Goal: Check status: Check status

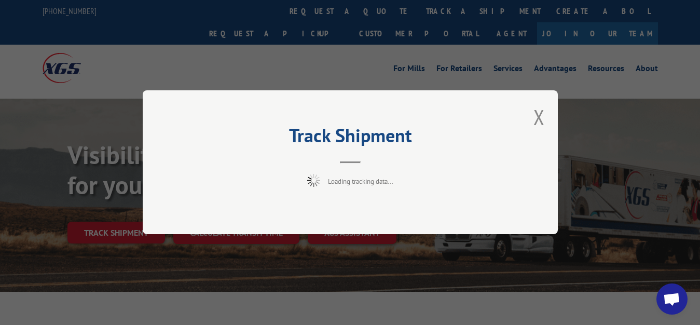
scroll to position [53, 0]
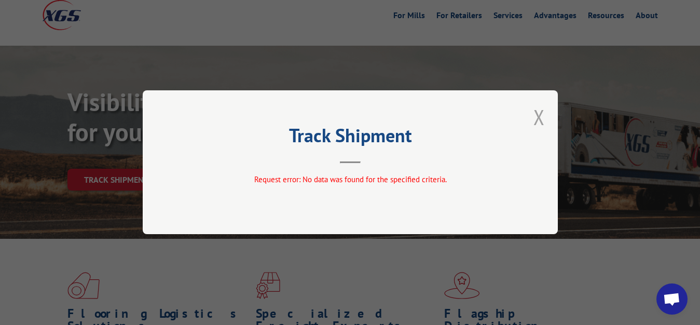
click at [542, 116] on button "Close modal" at bounding box center [539, 117] width 11 height 28
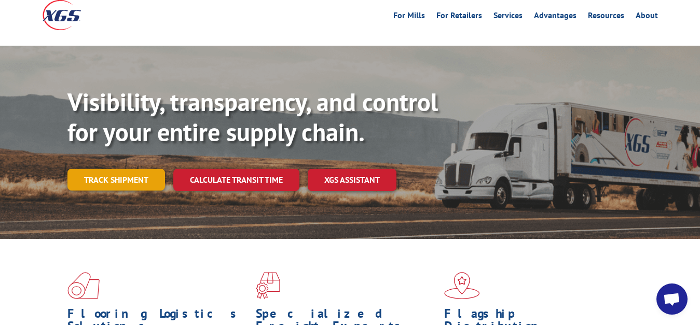
click at [140, 169] on link "Track shipment" at bounding box center [117, 180] width 98 height 22
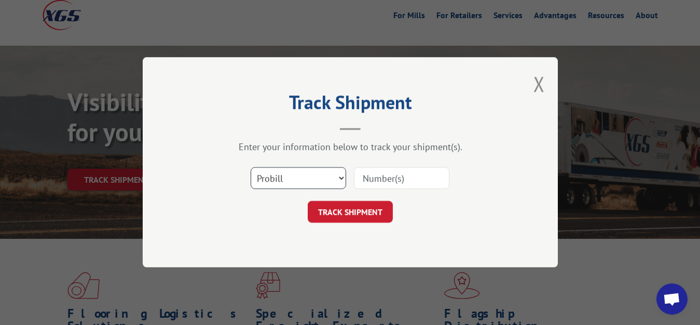
click at [251, 168] on select "Select category... Probill BOL PO" at bounding box center [299, 179] width 96 height 22
select select "bol"
click option "BOL" at bounding box center [0, 0] width 0 height 0
drag, startPoint x: 375, startPoint y: 184, endPoint x: 392, endPoint y: 96, distance: 90.3
click at [375, 182] on input at bounding box center [402, 179] width 96 height 22
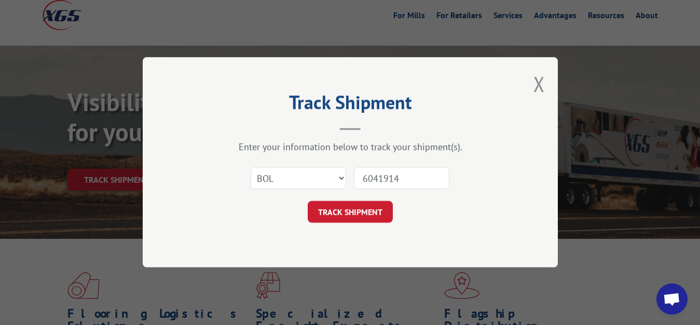
type input "6041914"
click button "TRACK SHIPMENT" at bounding box center [350, 212] width 85 height 22
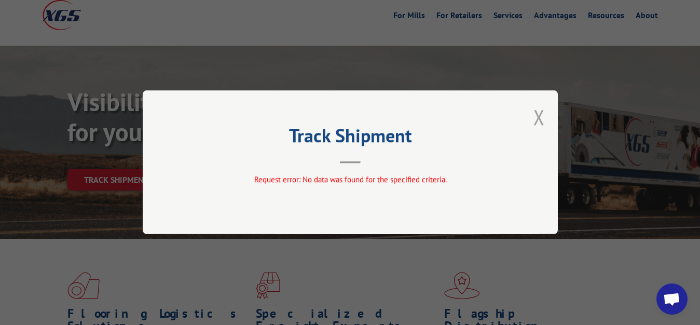
click at [540, 116] on button "Close modal" at bounding box center [539, 117] width 11 height 28
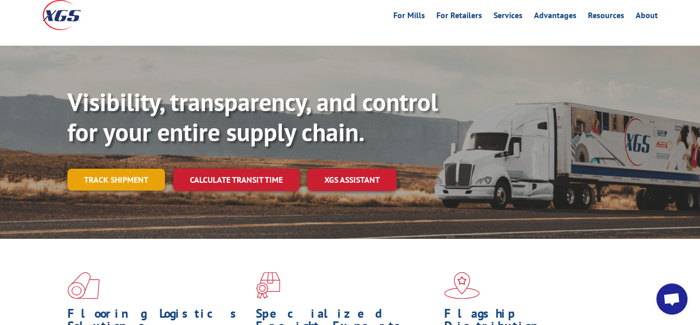
click at [123, 169] on link "Track shipment" at bounding box center [117, 180] width 98 height 22
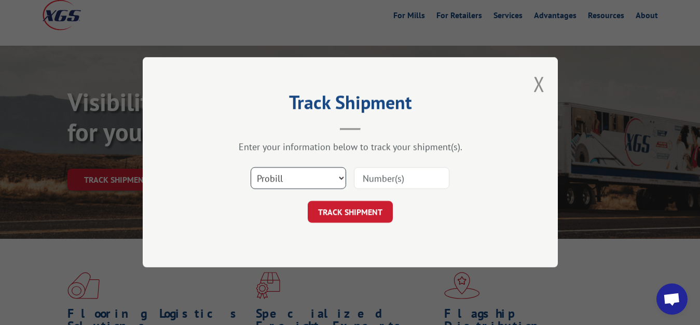
click at [251, 168] on select "Select category... Probill BOL PO" at bounding box center [299, 179] width 96 height 22
select select "bol"
click option "BOL" at bounding box center [0, 0] width 0 height 0
drag, startPoint x: 387, startPoint y: 185, endPoint x: 400, endPoint y: 154, distance: 33.1
click at [388, 182] on input at bounding box center [402, 179] width 96 height 22
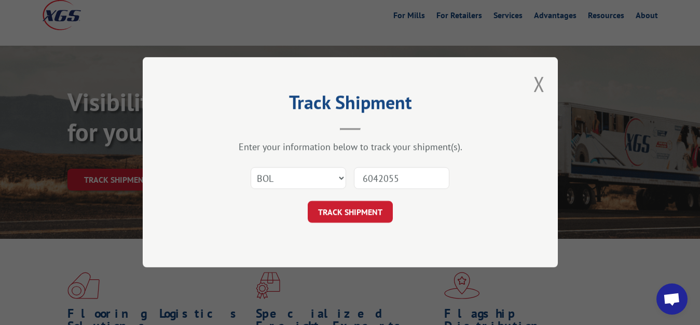
type input "6042055"
click button "TRACK SHIPMENT" at bounding box center [350, 212] width 85 height 22
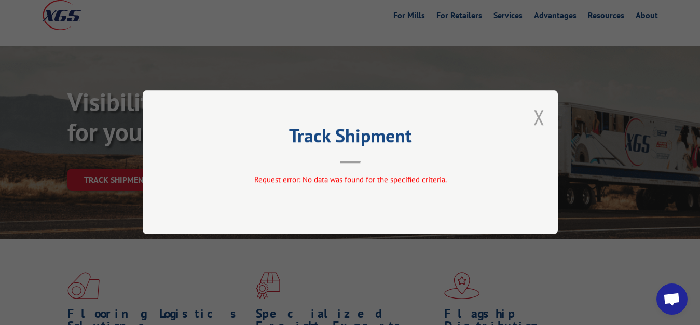
click at [540, 121] on button "Close modal" at bounding box center [539, 117] width 11 height 28
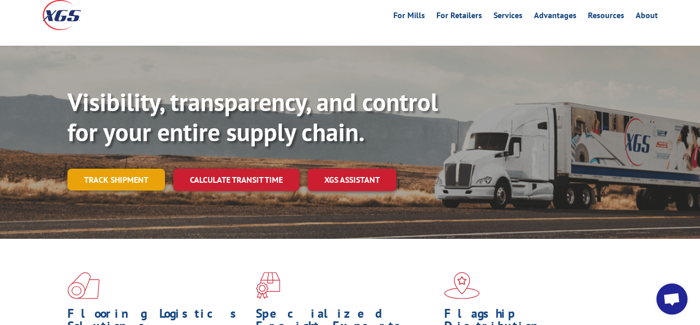
click at [127, 169] on link "Track shipment" at bounding box center [117, 180] width 98 height 22
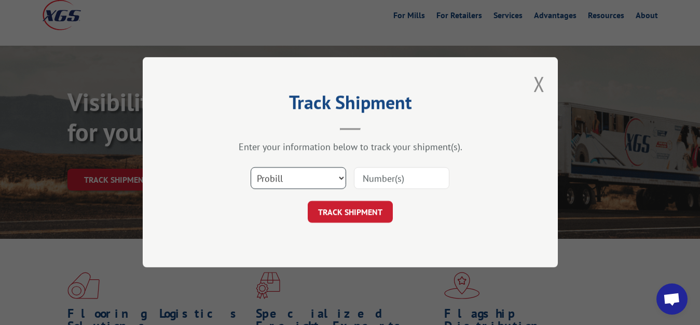
click at [251, 168] on select "Select category... Probill BOL PO" at bounding box center [299, 179] width 96 height 22
select select "bol"
click option "BOL" at bounding box center [0, 0] width 0 height 0
drag, startPoint x: 374, startPoint y: 182, endPoint x: 387, endPoint y: 147, distance: 37.0
click at [374, 180] on input at bounding box center [402, 179] width 96 height 22
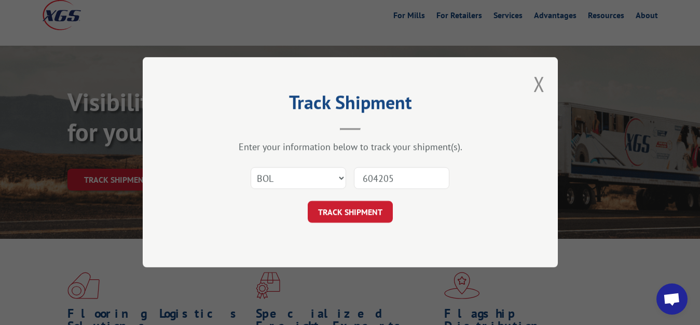
type input "6042056"
click button "TRACK SHIPMENT" at bounding box center [350, 212] width 85 height 22
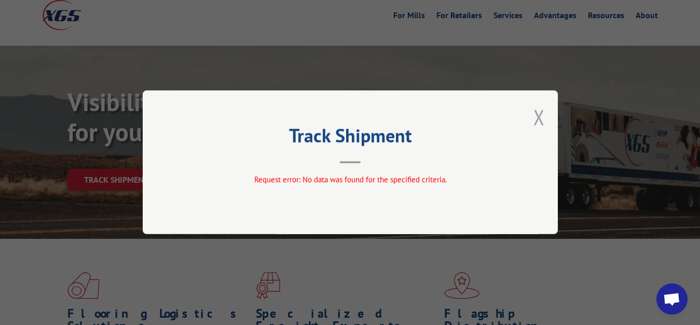
click at [537, 120] on button "Close modal" at bounding box center [539, 117] width 11 height 28
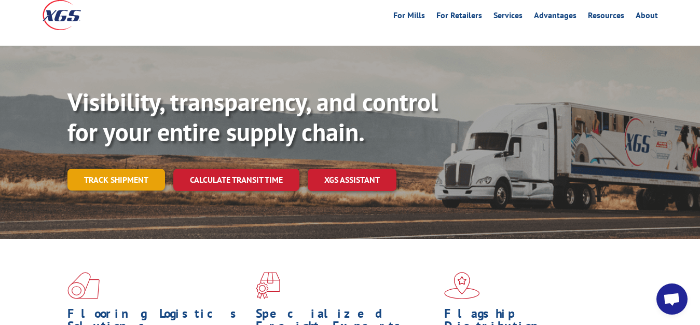
click at [109, 169] on link "Track shipment" at bounding box center [117, 180] width 98 height 22
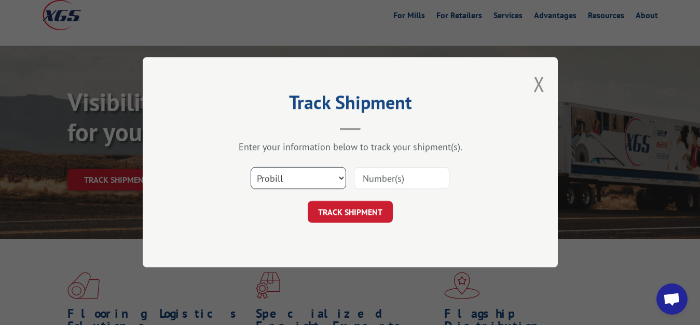
click at [251, 168] on select "Select category... Probill BOL PO" at bounding box center [299, 179] width 96 height 22
select select "bol"
click option "BOL" at bounding box center [0, 0] width 0 height 0
drag, startPoint x: 379, startPoint y: 176, endPoint x: 395, endPoint y: 126, distance: 52.4
click at [379, 175] on input at bounding box center [402, 179] width 96 height 22
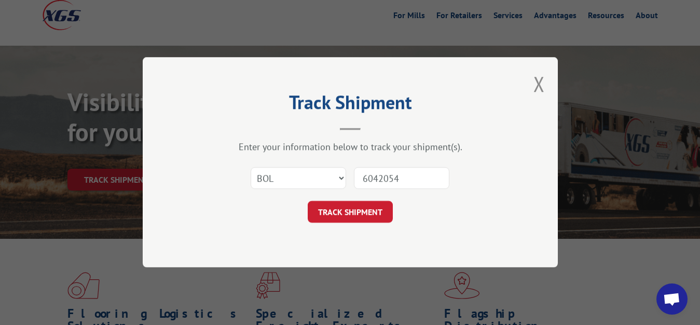
type input "6042054"
click button "TRACK SHIPMENT" at bounding box center [350, 212] width 85 height 22
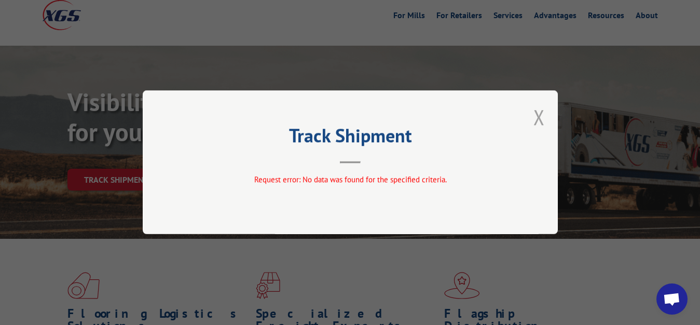
click at [543, 118] on button "Close modal" at bounding box center [539, 117] width 11 height 28
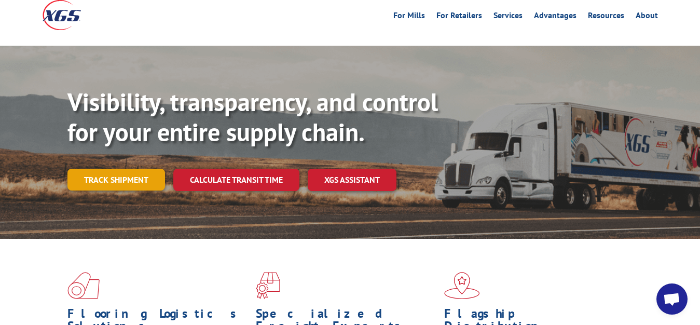
click at [127, 169] on link "Track shipment" at bounding box center [117, 180] width 98 height 22
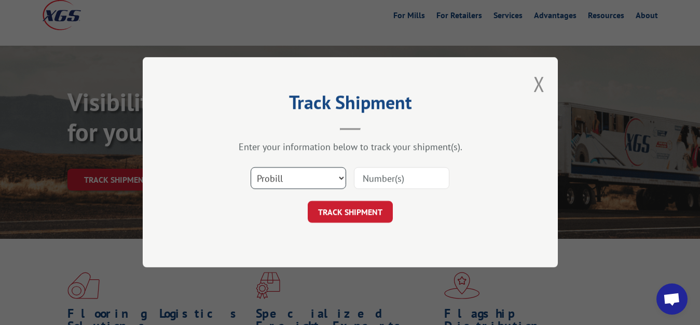
click at [251, 168] on select "Select category... Probill BOL PO" at bounding box center [299, 179] width 96 height 22
select select "bol"
click option "BOL" at bounding box center [0, 0] width 0 height 0
click at [384, 181] on input at bounding box center [402, 179] width 96 height 22
